Goal: Communication & Community: Answer question/provide support

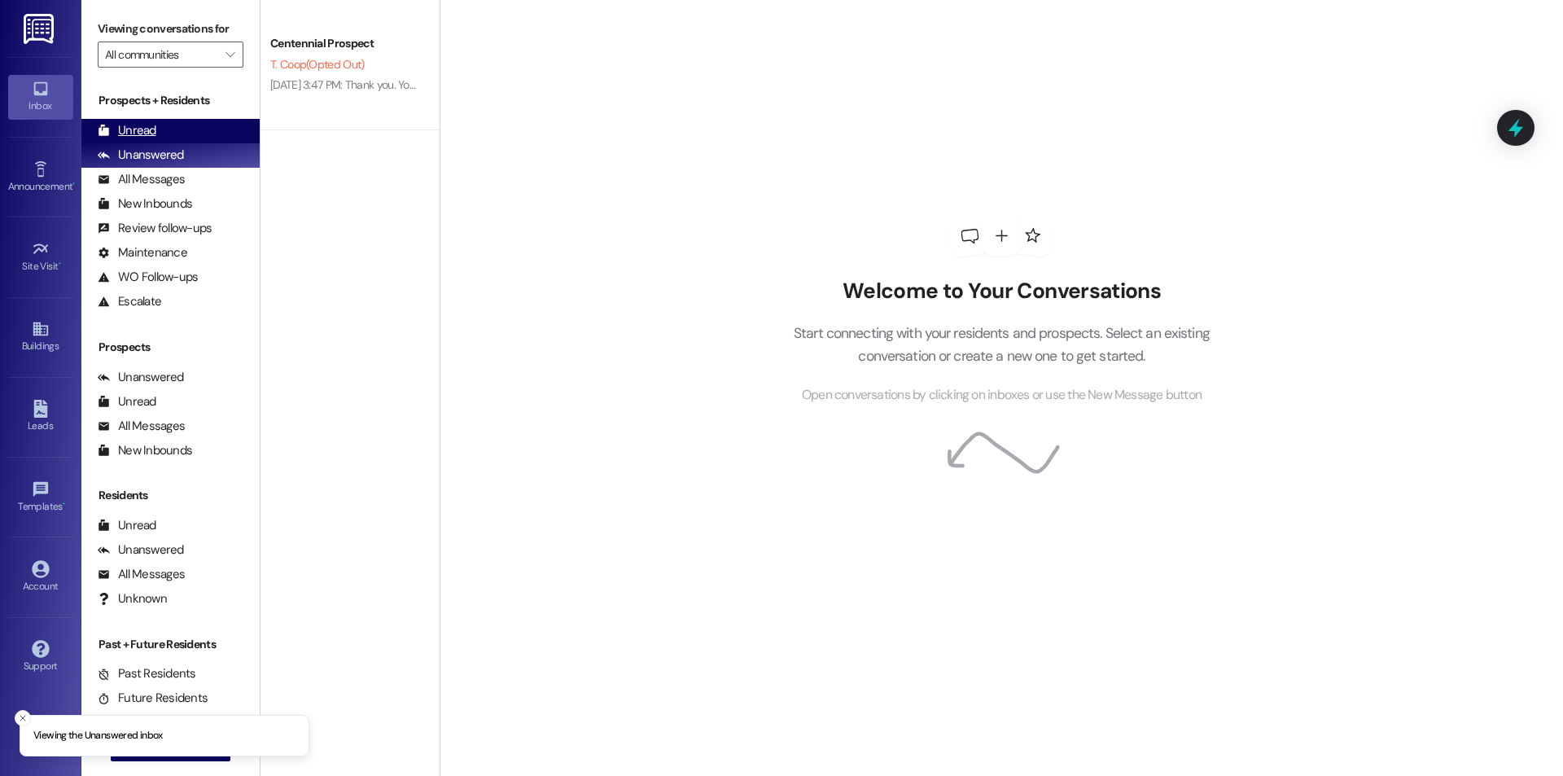
click at [185, 137] on div "Unread (0)" at bounding box center [170, 131] width 178 height 24
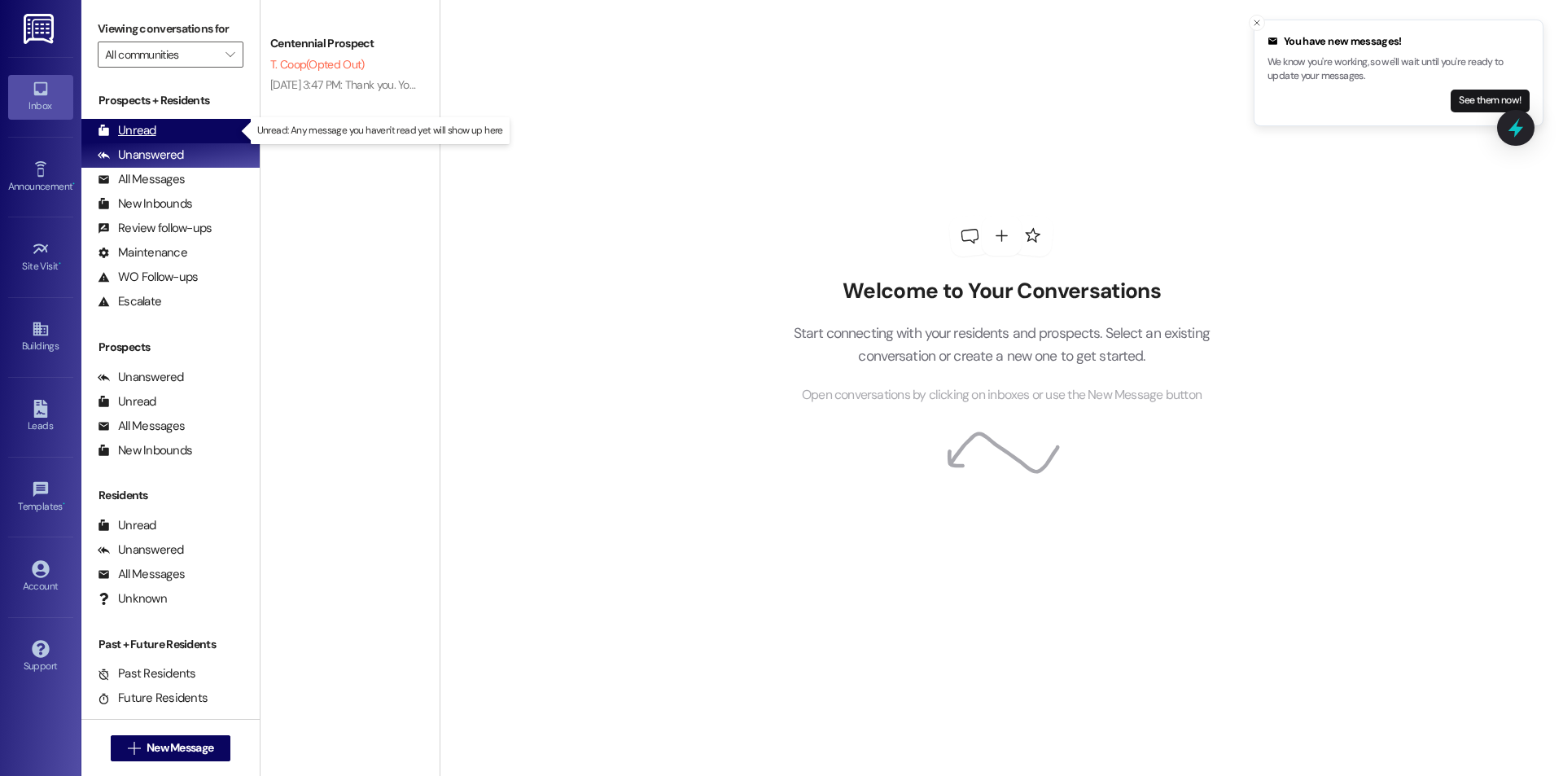
click at [221, 138] on div "Unread (0)" at bounding box center [170, 131] width 178 height 24
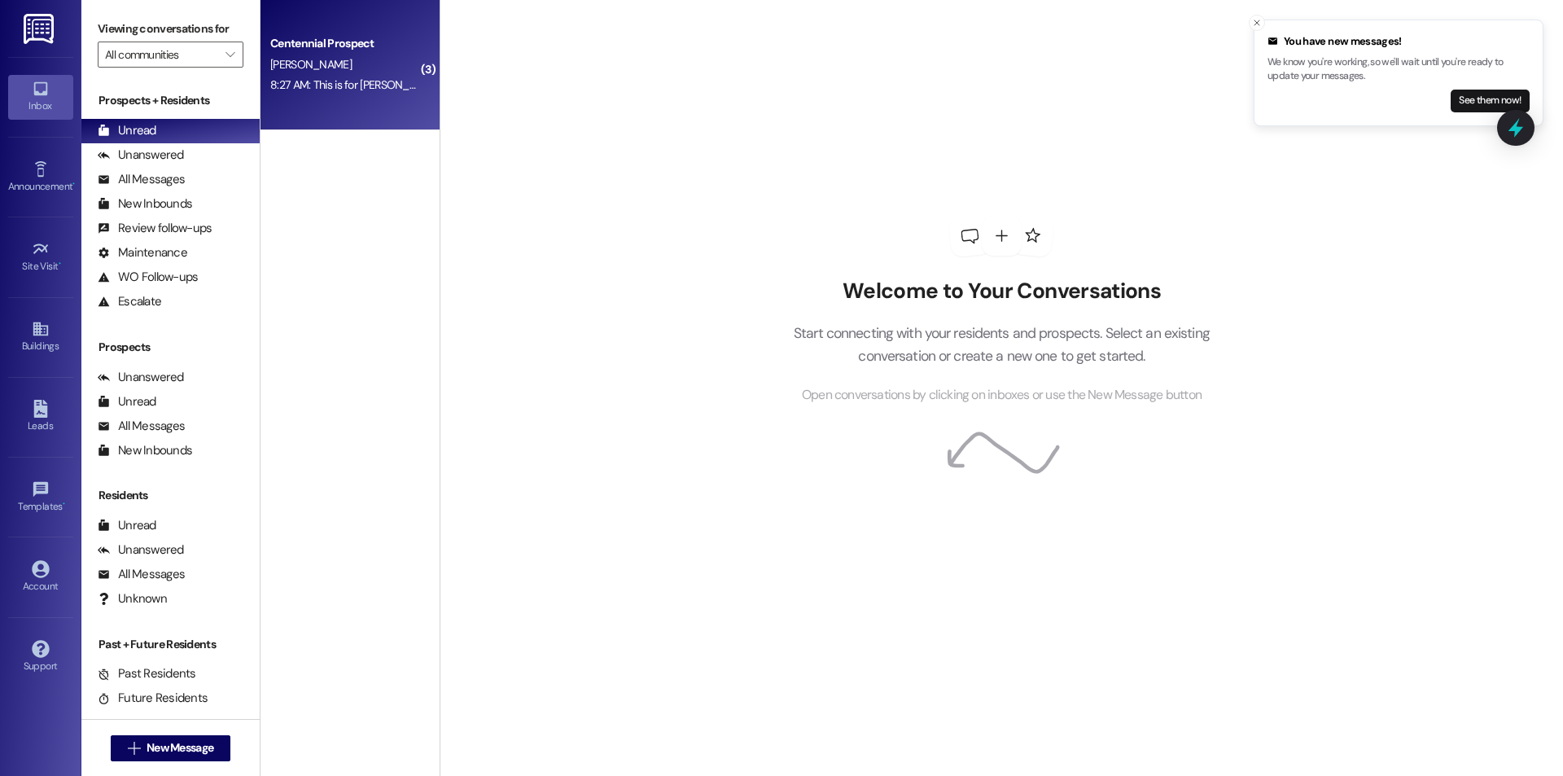
click at [355, 78] on div "8:27 AM: This is for Levi Curtis 8:27 AM: This is for Levi Curtis" at bounding box center [355, 84] width 171 height 15
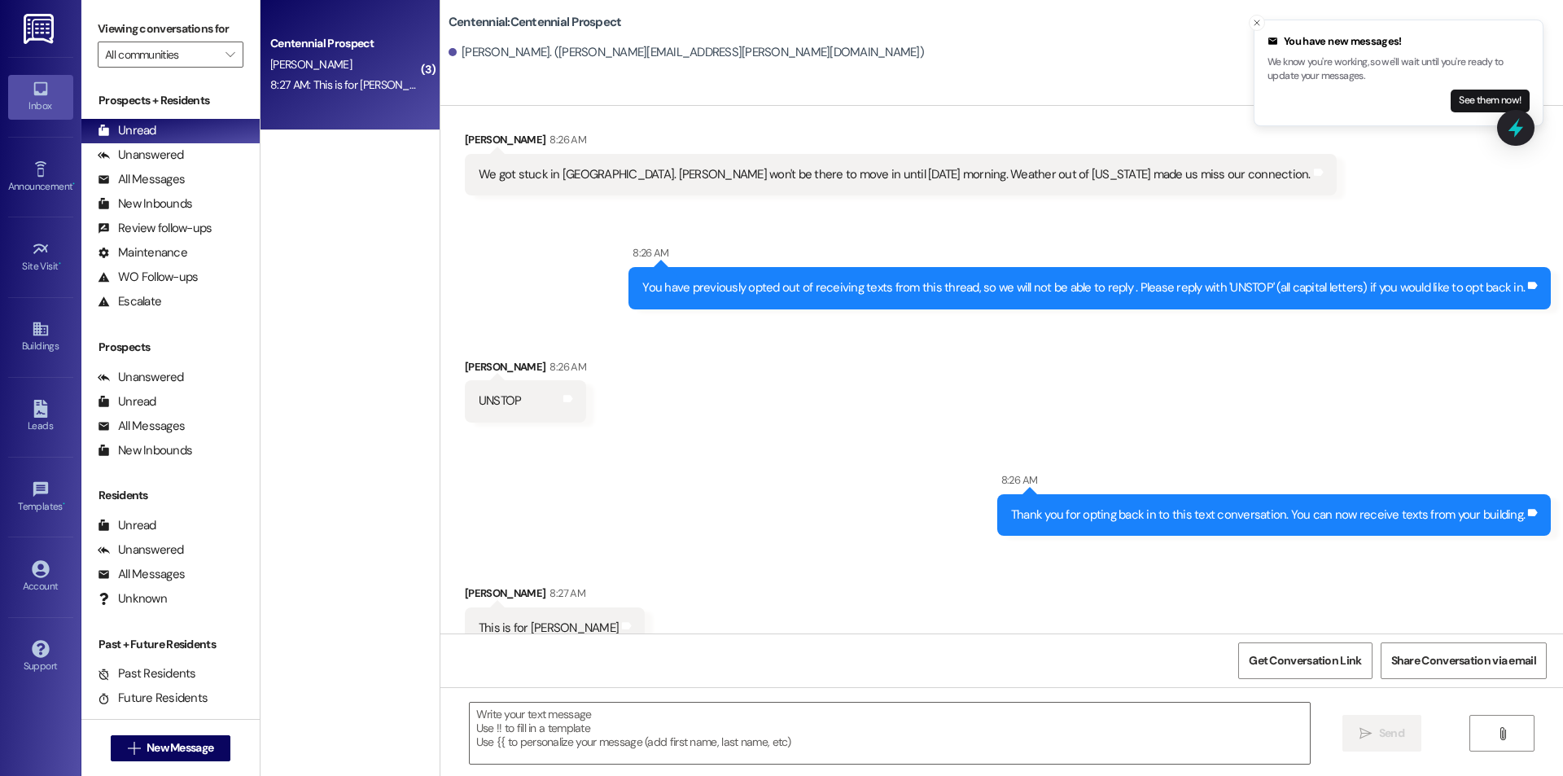
scroll to position [2887, 0]
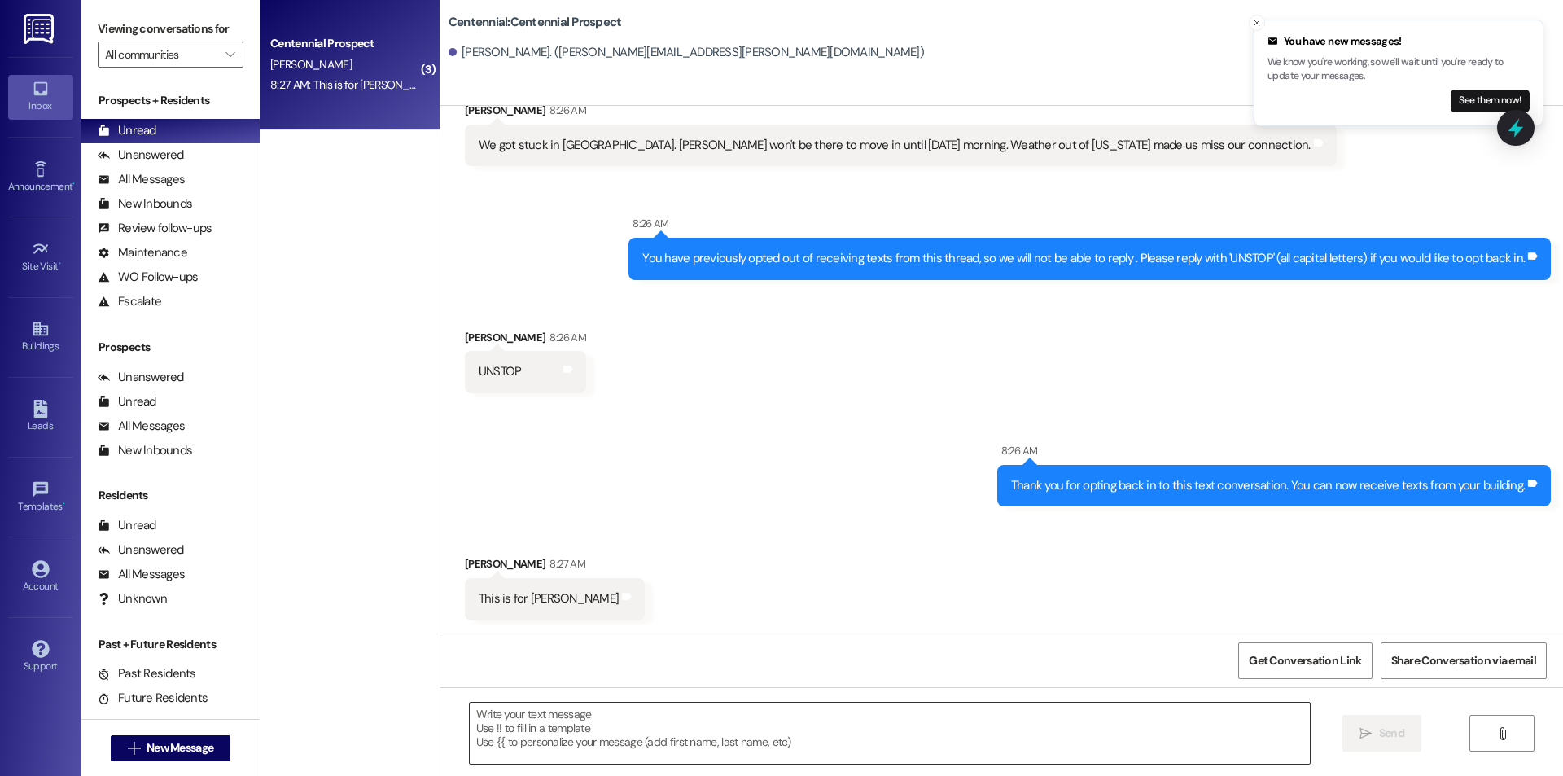
click at [573, 737] on textarea at bounding box center [890, 733] width 840 height 61
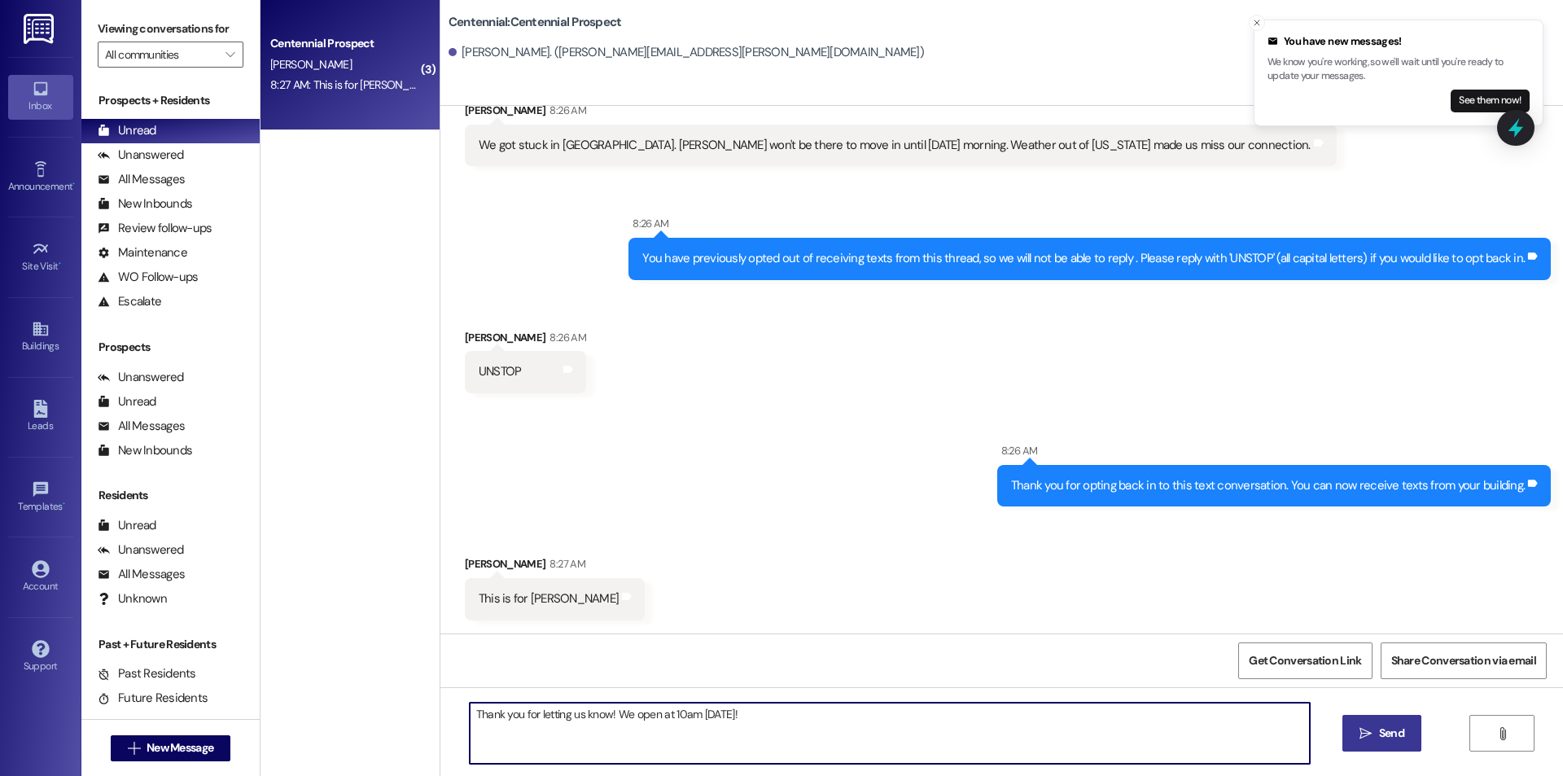
type textarea "Thank you for letting us know! We open at 10am tomorrow!"
click at [1361, 728] on icon "" at bounding box center [1366, 733] width 12 height 13
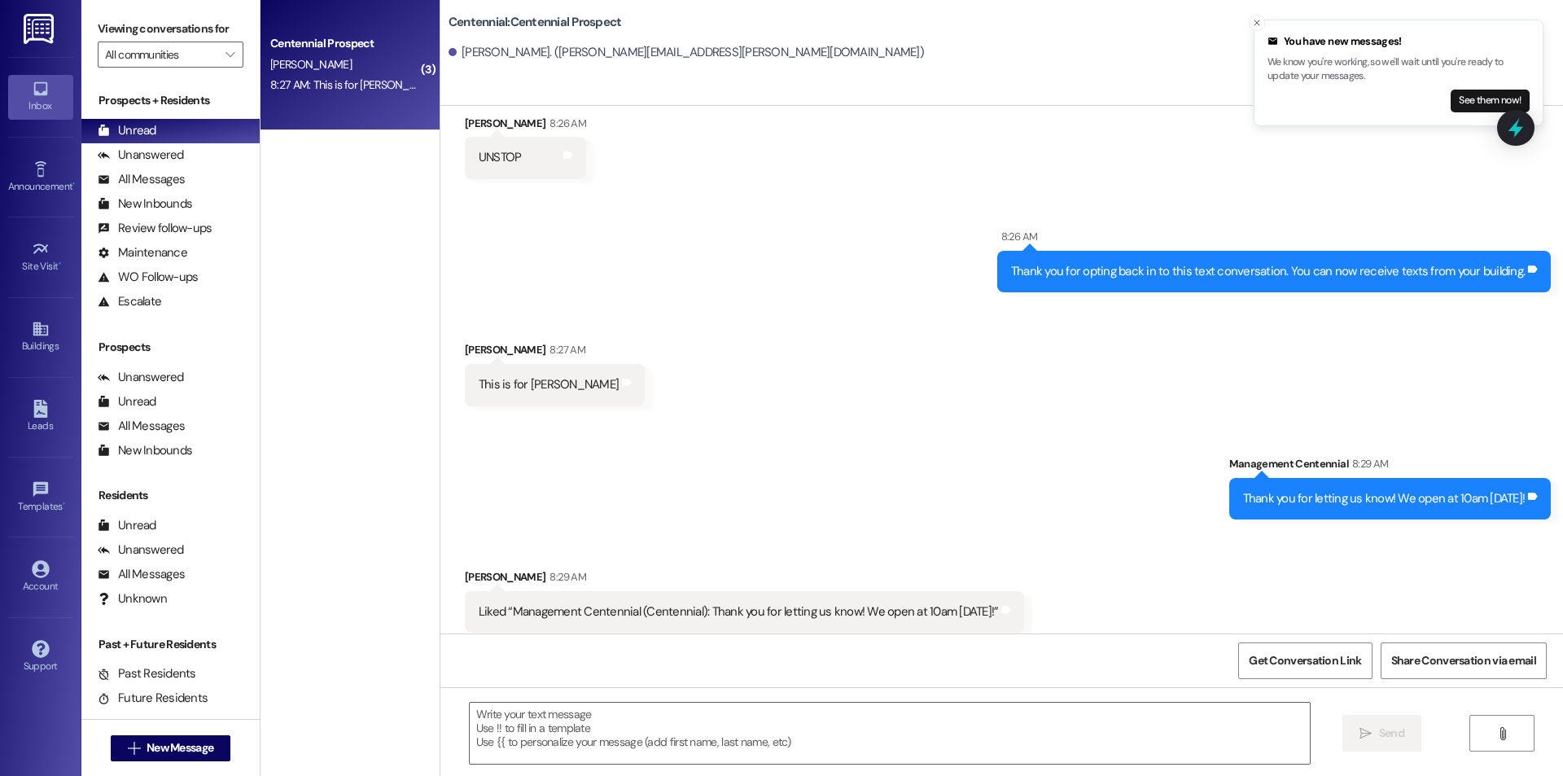
scroll to position [3113, 0]
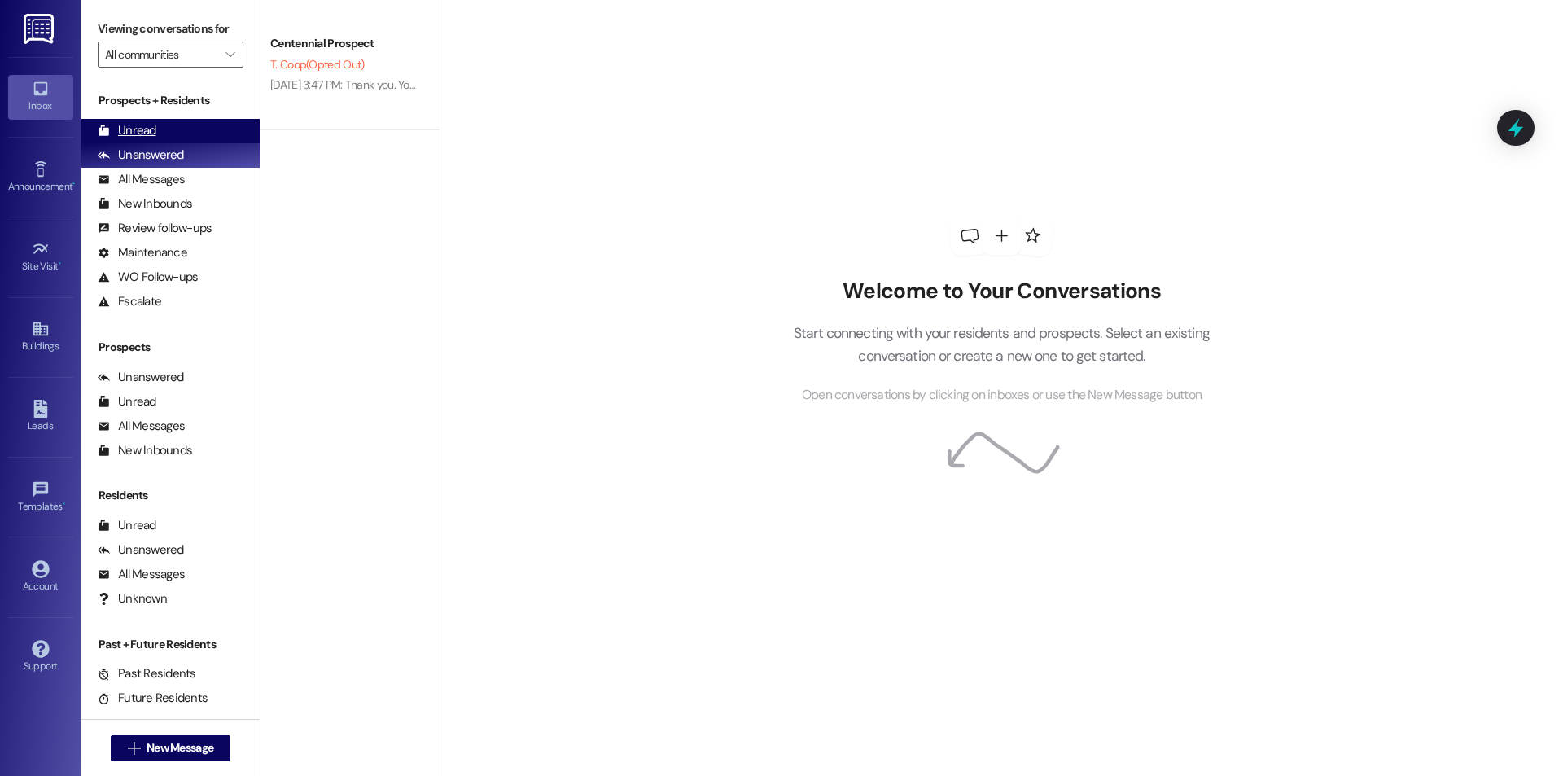
click at [152, 134] on div "Unread" at bounding box center [127, 130] width 59 height 17
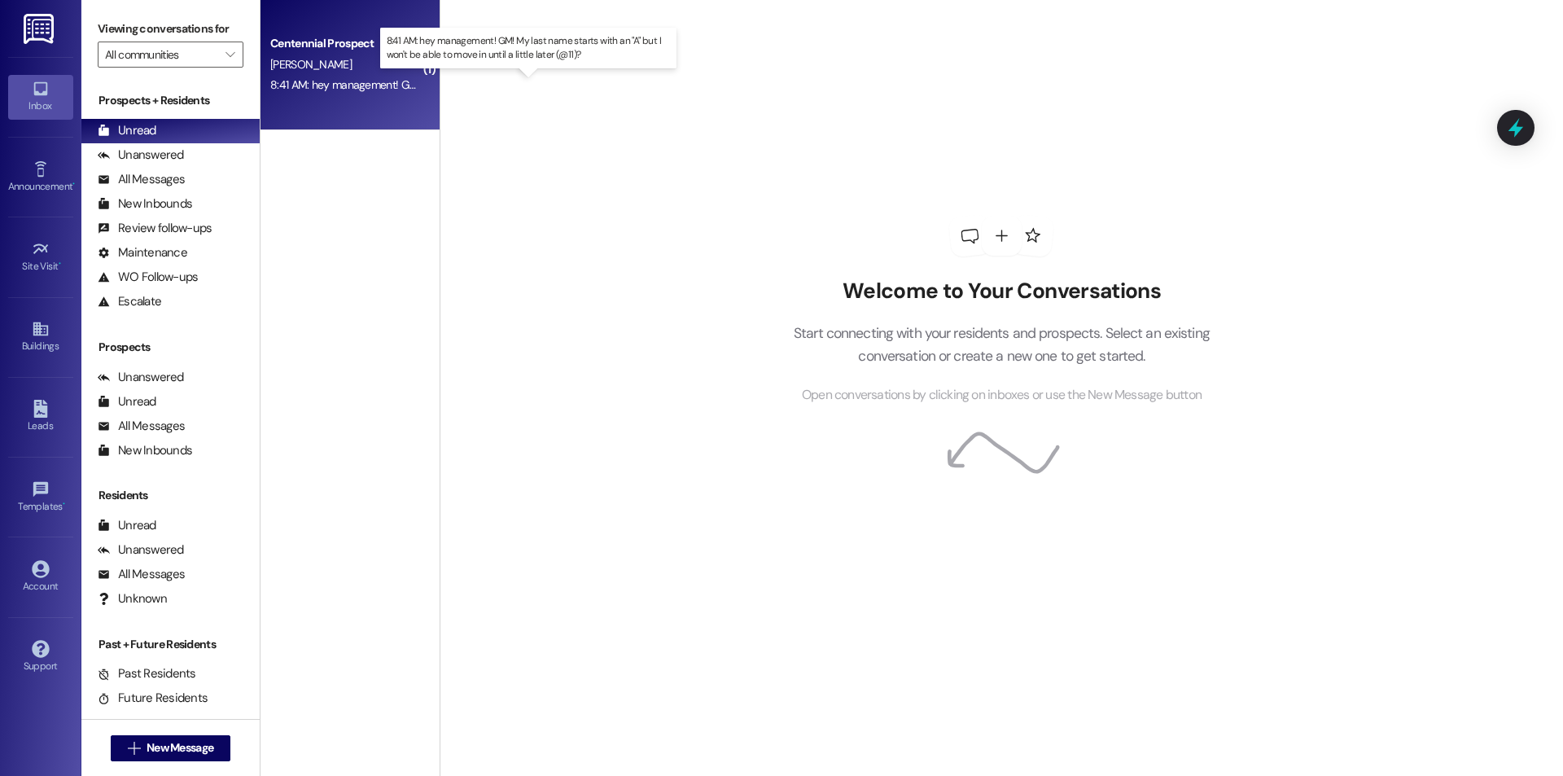
click at [341, 91] on div "8:41 AM: hey management! GM! My last name starts with an "A" but I won't be abl…" at bounding box center [541, 84] width 543 height 15
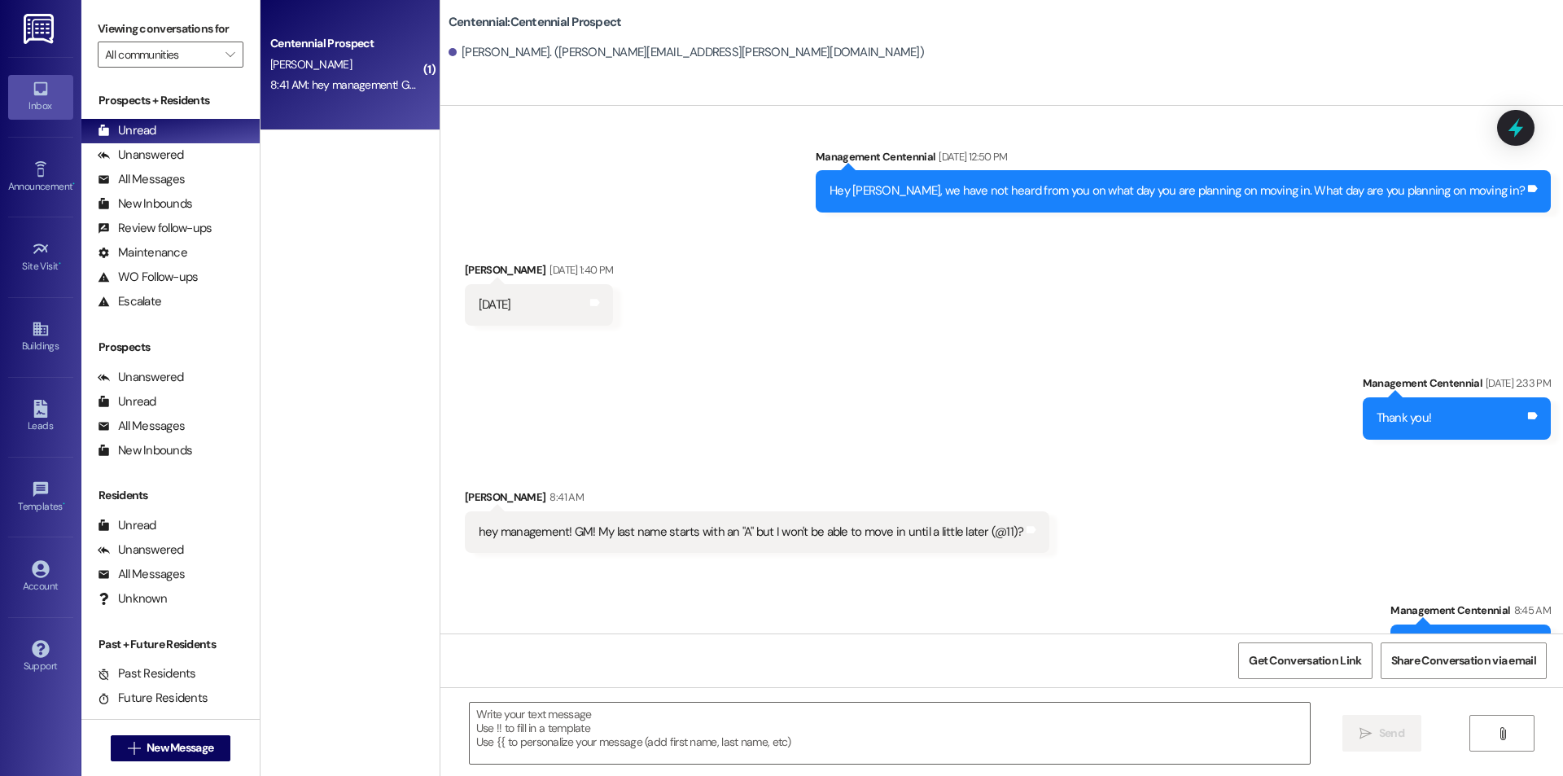
scroll to position [1120, 0]
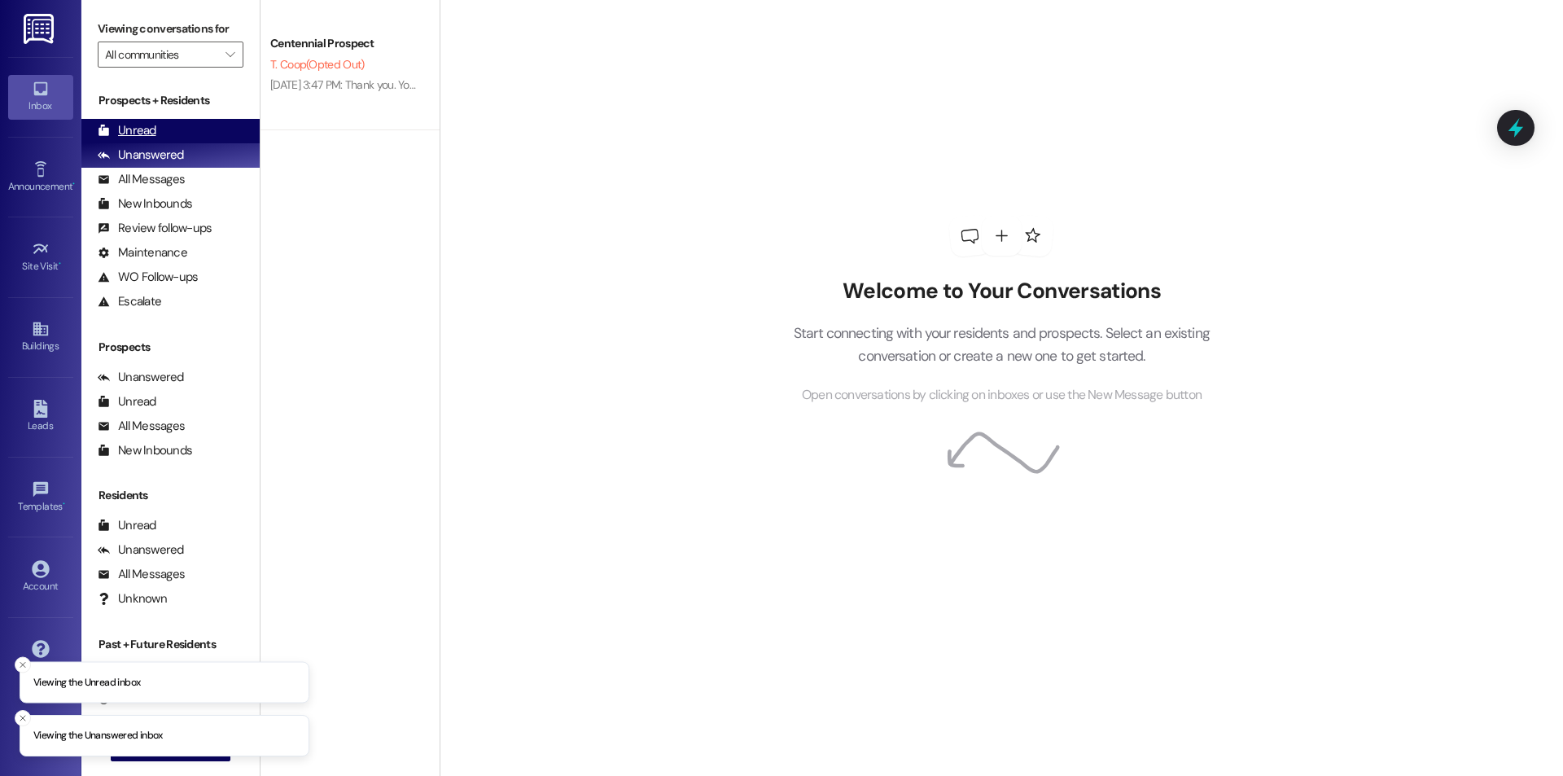
click at [131, 126] on div "Unread" at bounding box center [127, 130] width 59 height 17
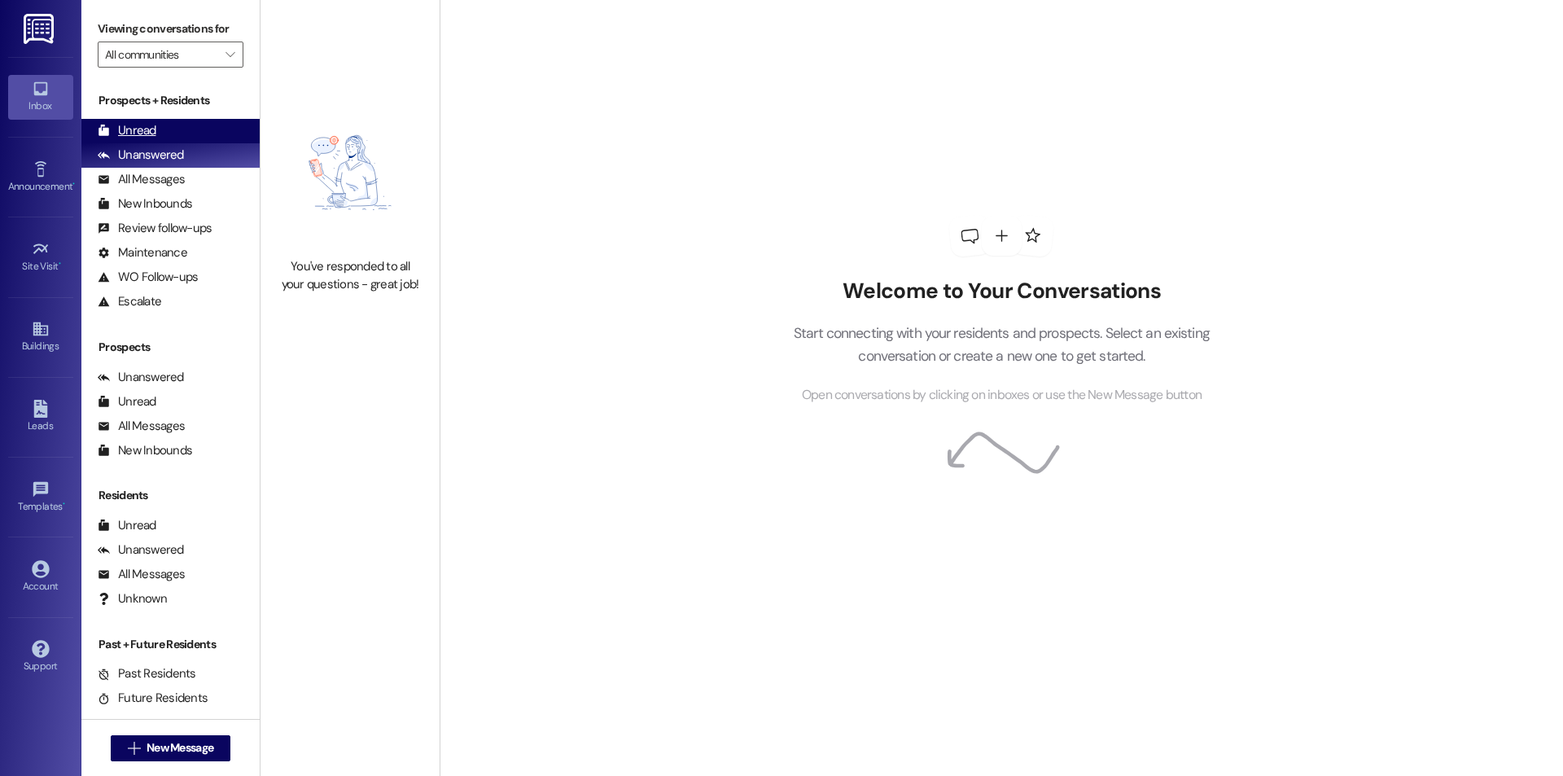
click at [147, 129] on div "Unread" at bounding box center [127, 130] width 59 height 17
